Goal: Find specific page/section: Find specific page/section

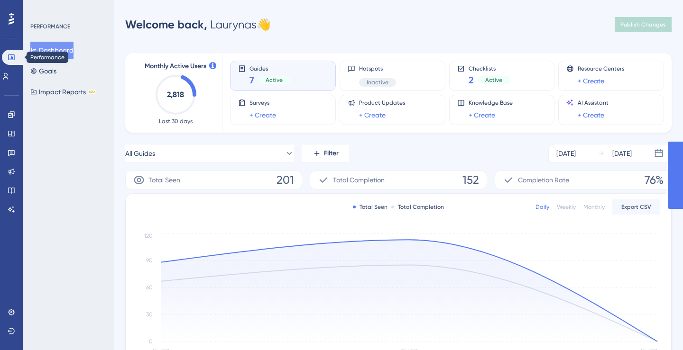
click at [9, 55] on icon at bounding box center [11, 58] width 6 height 6
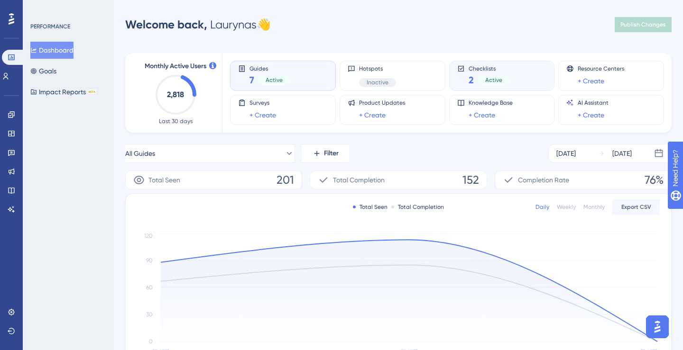
click at [503, 84] on div "2 Active" at bounding box center [488, 79] width 41 height 13
click at [286, 75] on div "7 Active" at bounding box center [269, 79] width 41 height 13
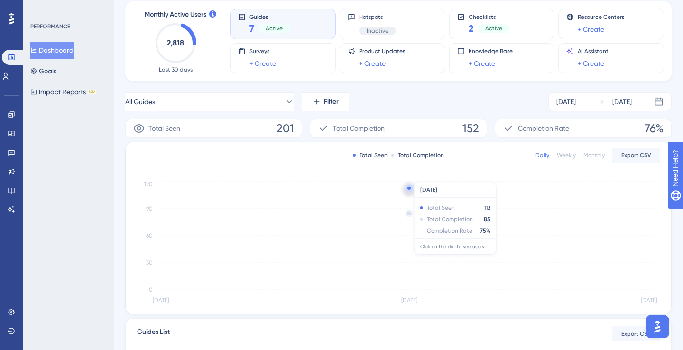
scroll to position [62, 0]
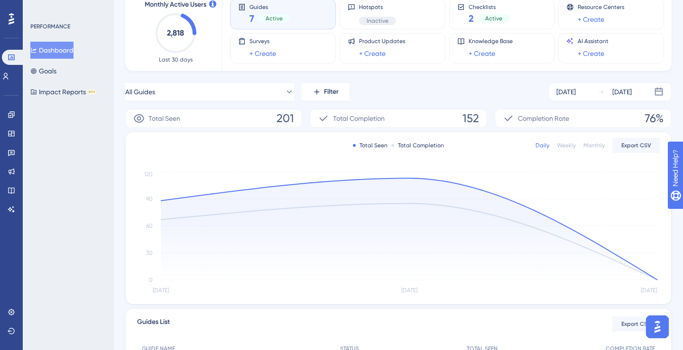
click at [385, 92] on div "All Guides Filter [DATE] [DATE]" at bounding box center [398, 92] width 546 height 19
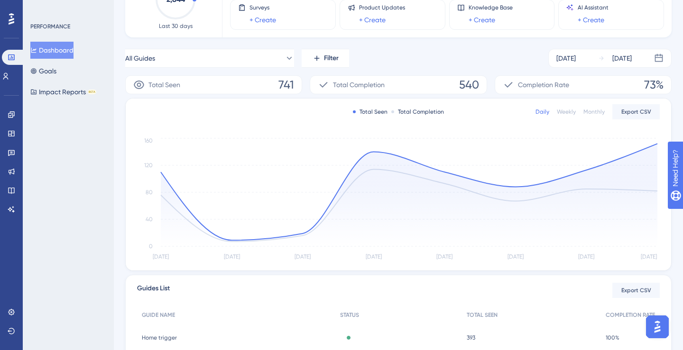
scroll to position [52, 0]
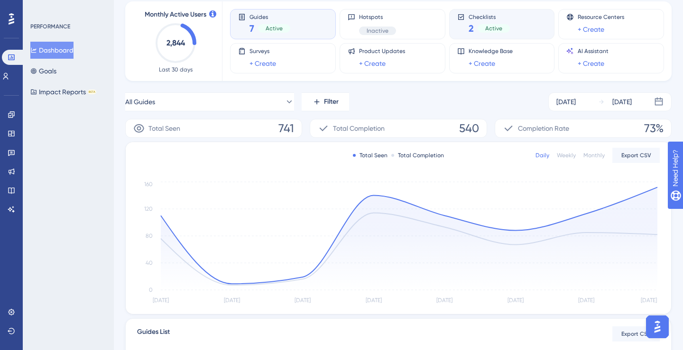
click at [486, 25] on span "Active" at bounding box center [493, 29] width 17 height 8
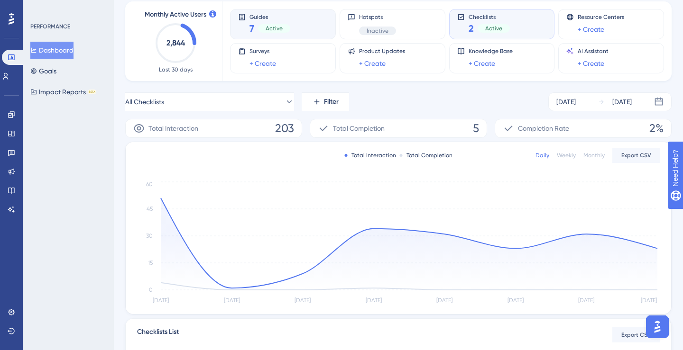
click at [296, 24] on div "Guides 7 Active" at bounding box center [283, 24] width 90 height 22
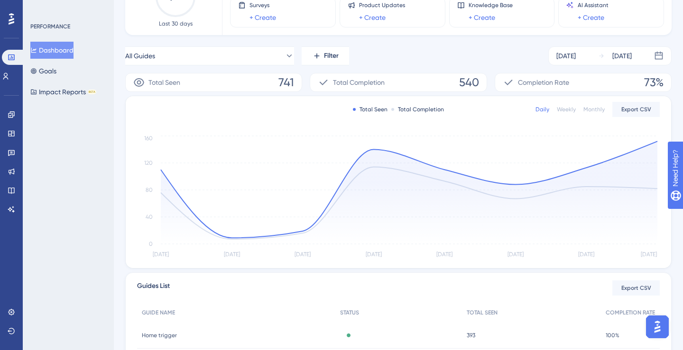
scroll to position [103, 0]
